Goal: Check status

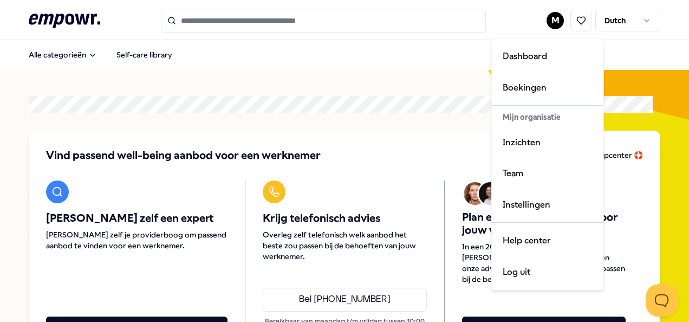
click at [548, 18] on html ".empowr-logo_svg__cls-1{fill:#03032f} M Dutch Alle categorieën Self-care librar…" at bounding box center [344, 161] width 689 height 322
click at [536, 85] on div "Boekingen" at bounding box center [547, 87] width 107 height 31
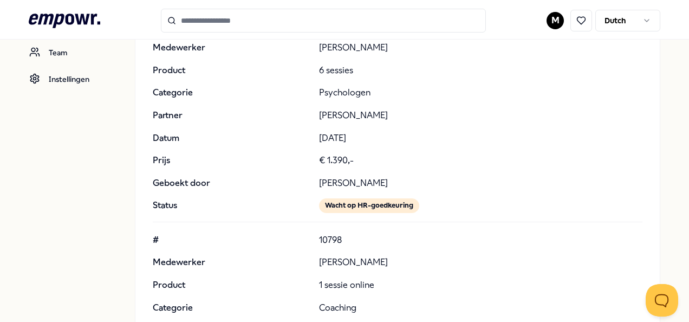
scroll to position [162, 0]
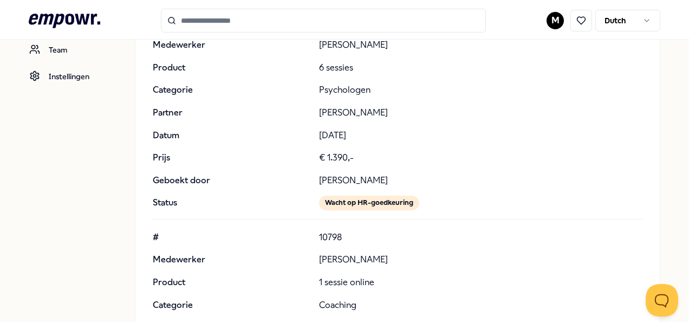
click at [486, 156] on p "€ 1.390,-" at bounding box center [481, 158] width 324 height 14
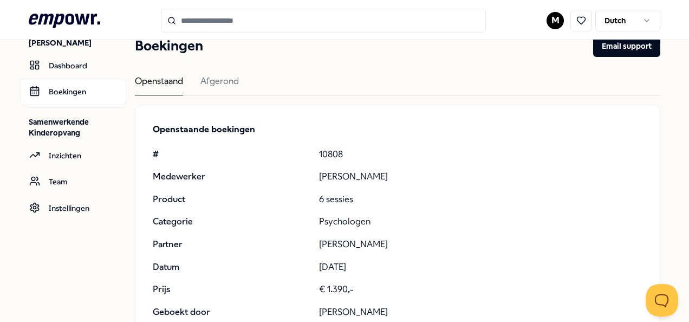
scroll to position [0, 0]
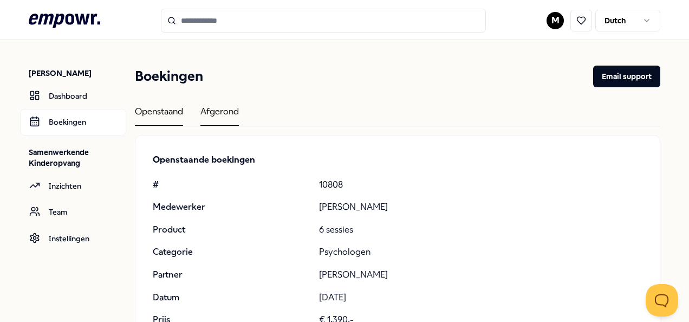
click at [214, 109] on div "Afgerond" at bounding box center [219, 115] width 38 height 21
click at [211, 106] on div "Afgerond" at bounding box center [219, 115] width 38 height 21
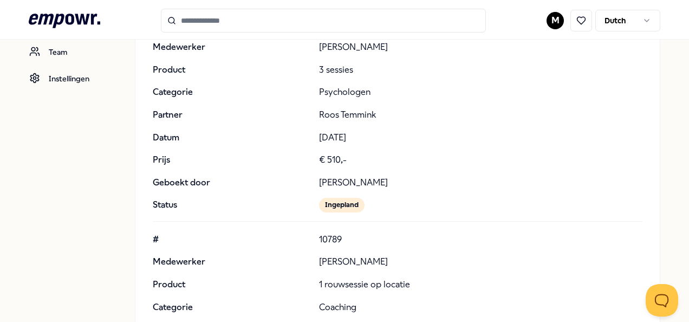
scroll to position [293, 0]
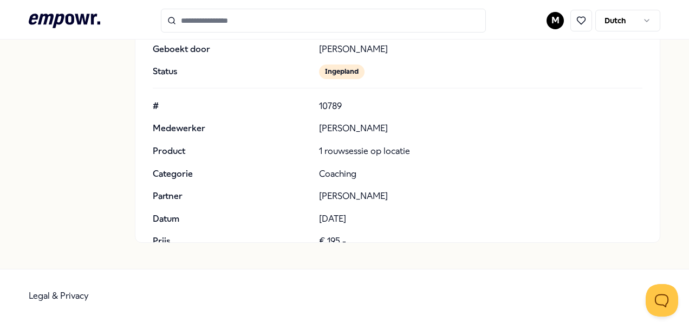
click at [497, 185] on div "# 10789 Medewerker [PERSON_NAME] Product 1 rouwsessie op locatie Categorie Coac…" at bounding box center [398, 196] width 490 height 195
click at [371, 196] on p "[PERSON_NAME]" at bounding box center [481, 196] width 324 height 14
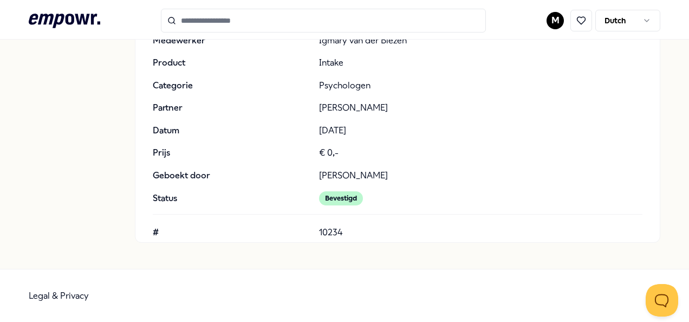
scroll to position [14934, 0]
